Goal: Task Accomplishment & Management: Manage account settings

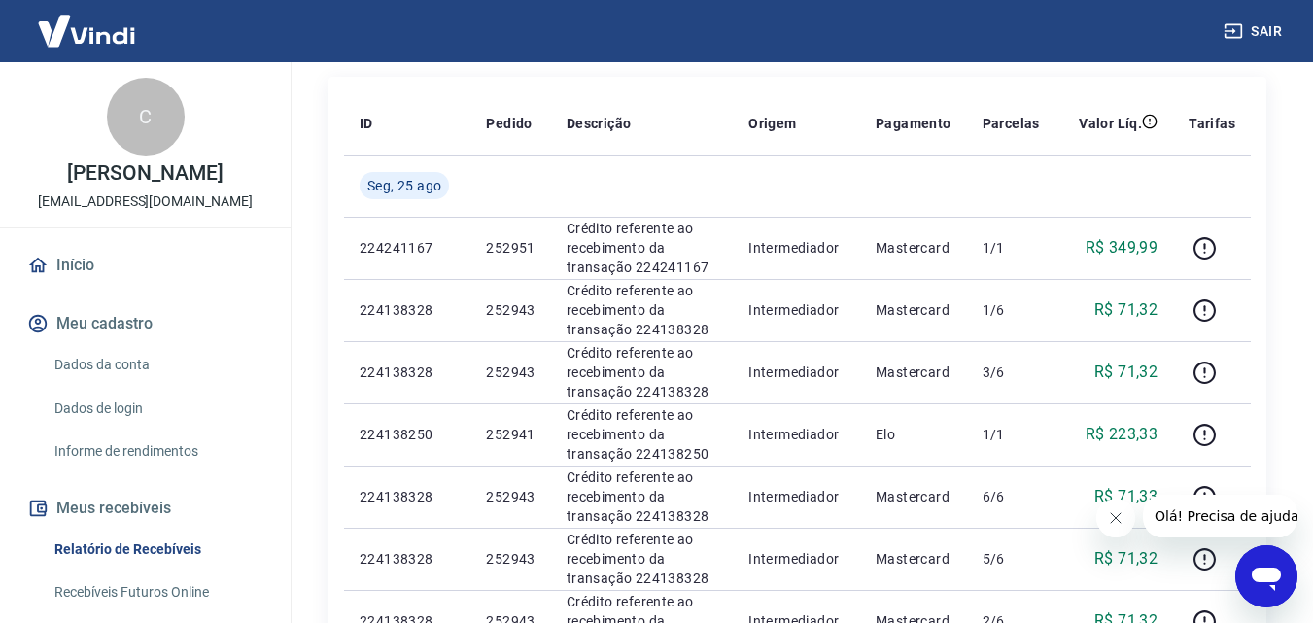
scroll to position [455, 0]
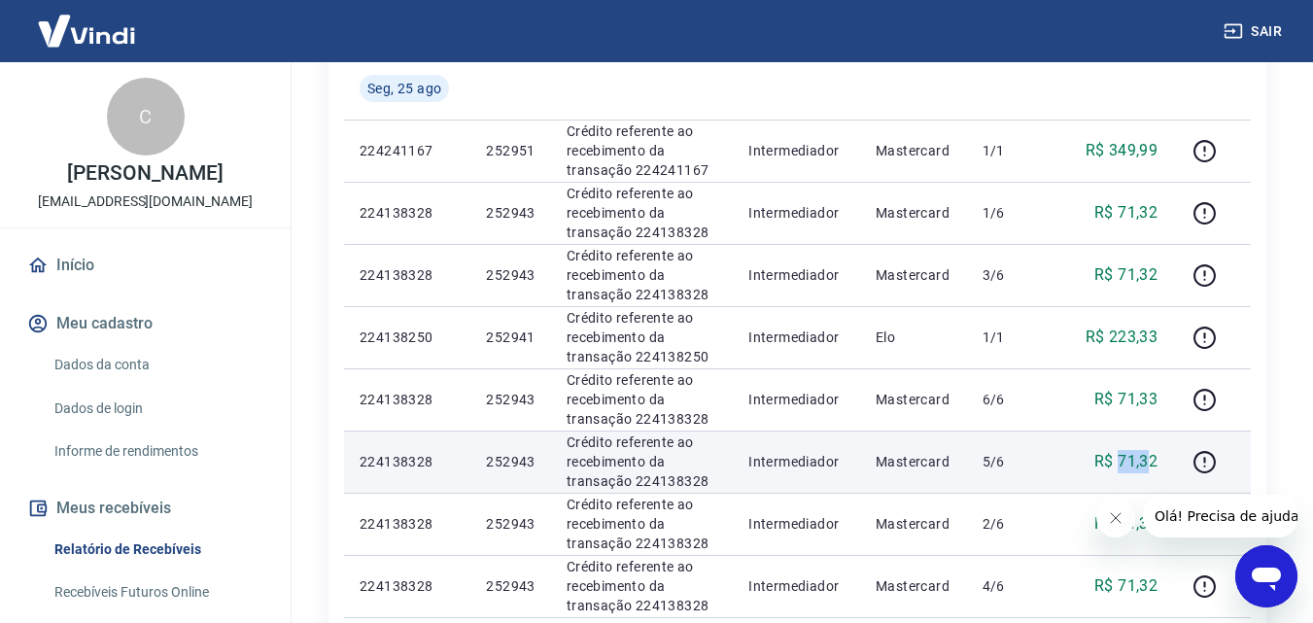
drag, startPoint x: 1154, startPoint y: 463, endPoint x: 1118, endPoint y: 468, distance: 36.3
click at [1118, 468] on p "R$ 71,32" at bounding box center [1125, 461] width 63 height 23
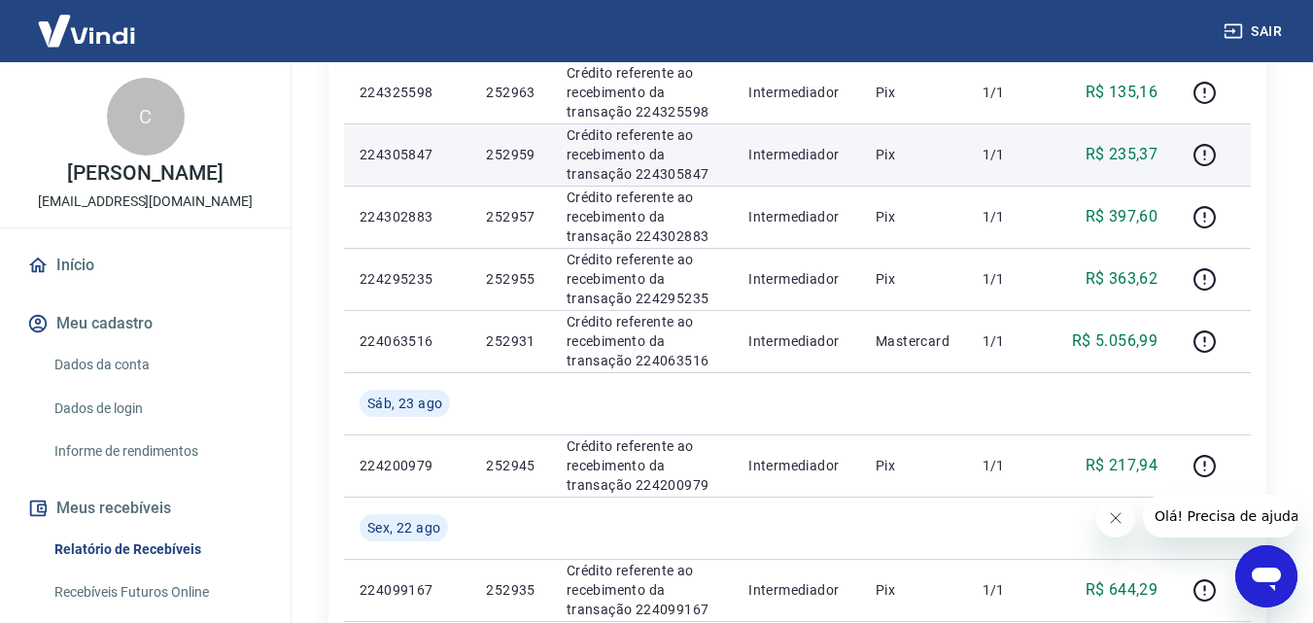
scroll to position [1233, 0]
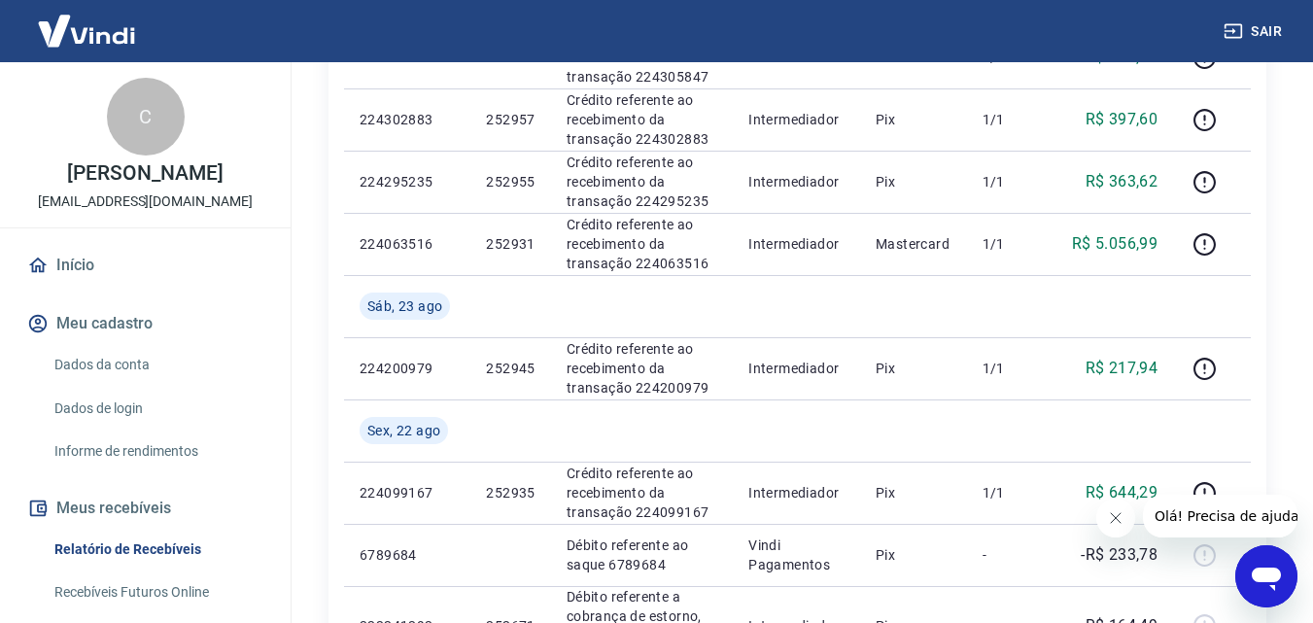
click at [1118, 518] on icon "Fechar mensagem da empresa" at bounding box center [1115, 518] width 16 height 16
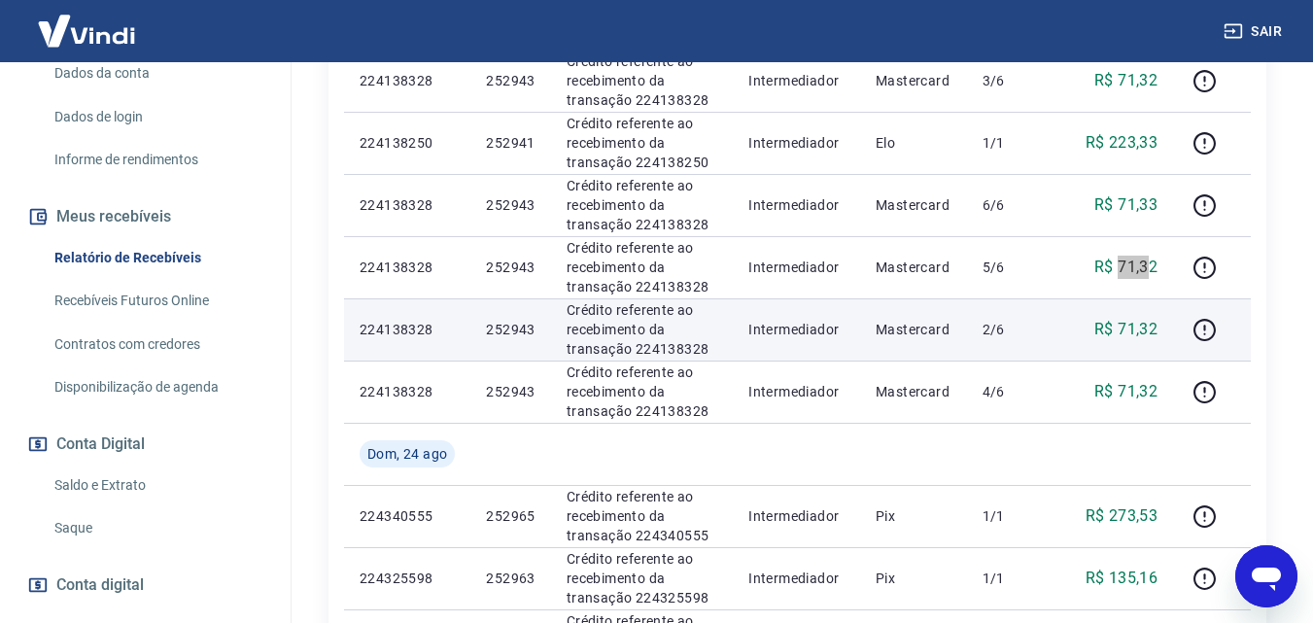
scroll to position [0, 0]
